Goal: Navigation & Orientation: Find specific page/section

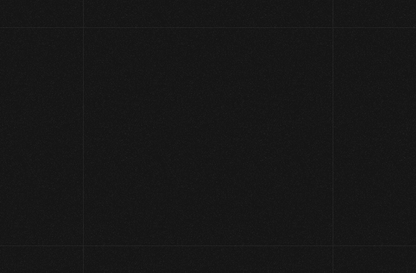
scroll to position [4, 0]
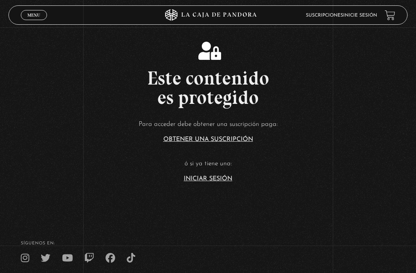
click at [209, 182] on link "Iniciar Sesión" at bounding box center [208, 178] width 49 height 6
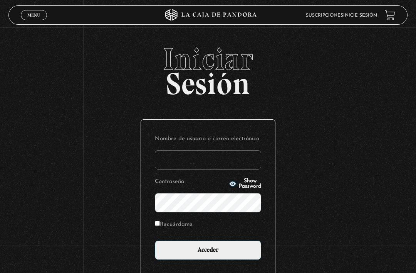
type input "raqeemorales@gmail.com"
click at [208, 254] on input "Acceder" at bounding box center [208, 249] width 106 height 19
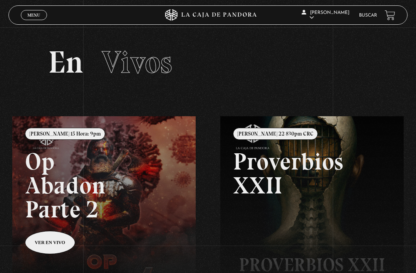
click at [47, 12] on div "Menu Cerrar" at bounding box center [83, 15] width 125 height 19
click at [36, 15] on span "Menu" at bounding box center [33, 15] width 13 height 5
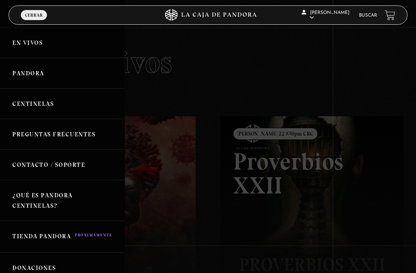
click at [40, 74] on link "Pandora" at bounding box center [62, 73] width 125 height 30
click at [45, 74] on link "Pandora" at bounding box center [62, 73] width 125 height 30
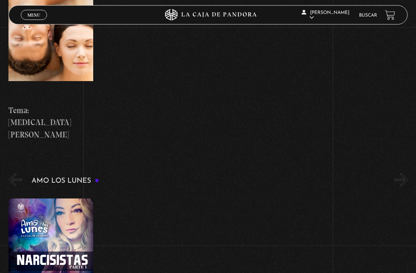
scroll to position [2879, 0]
